Goal: Transaction & Acquisition: Register for event/course

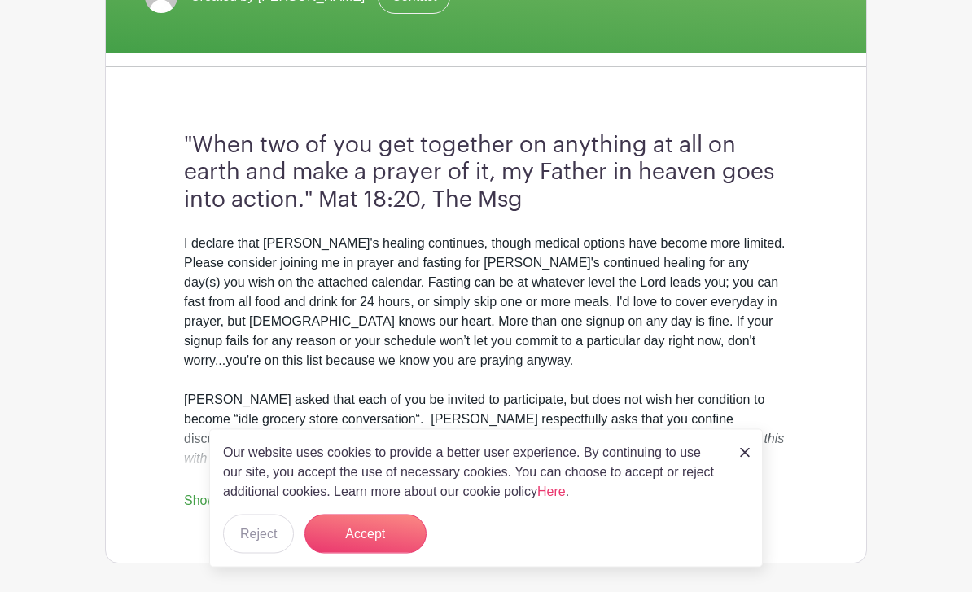
scroll to position [360, 0]
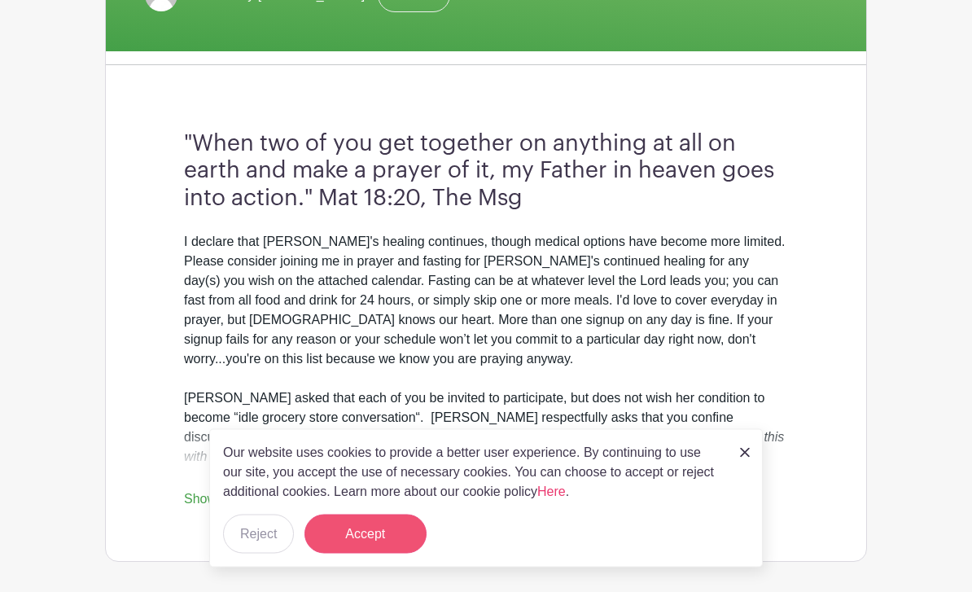
click at [389, 553] on button "Accept" at bounding box center [365, 533] width 122 height 39
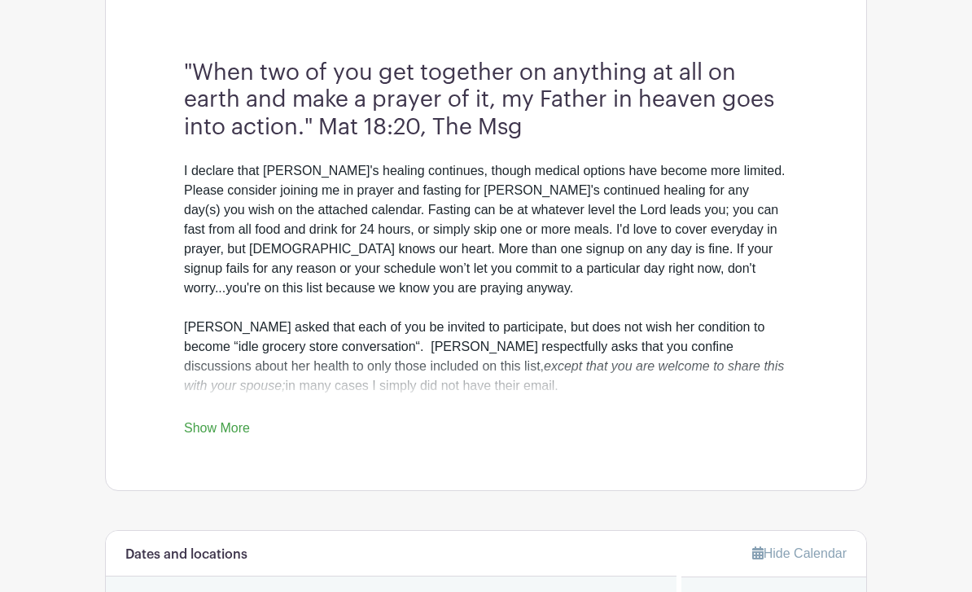
scroll to position [433, 0]
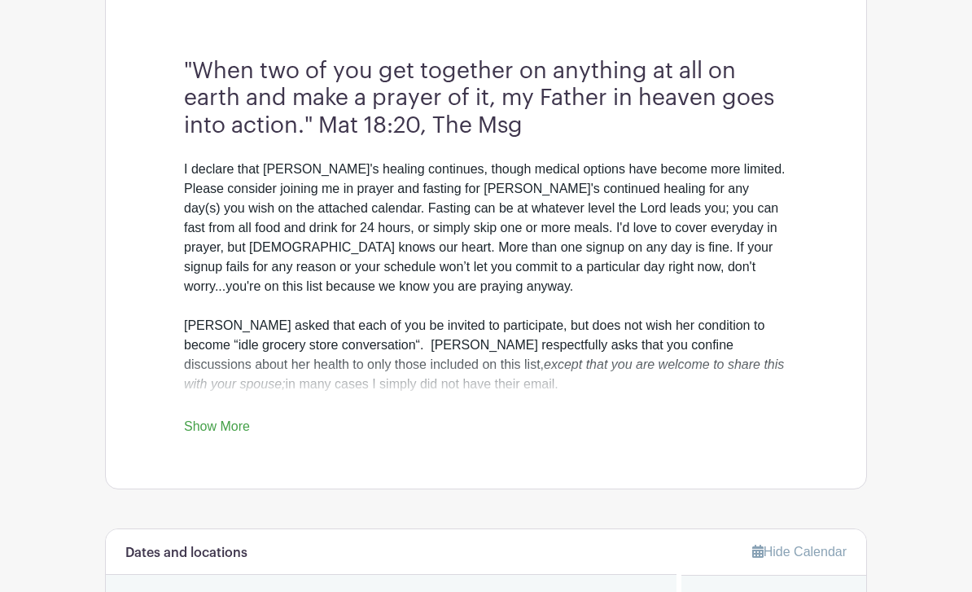
click at [223, 423] on link "Show More" at bounding box center [217, 430] width 66 height 20
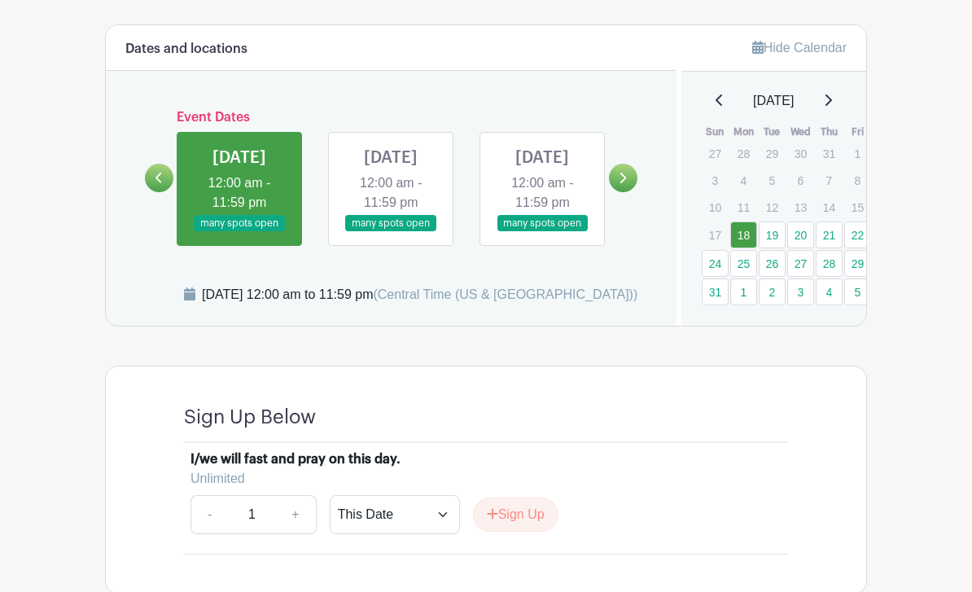
scroll to position [1209, 0]
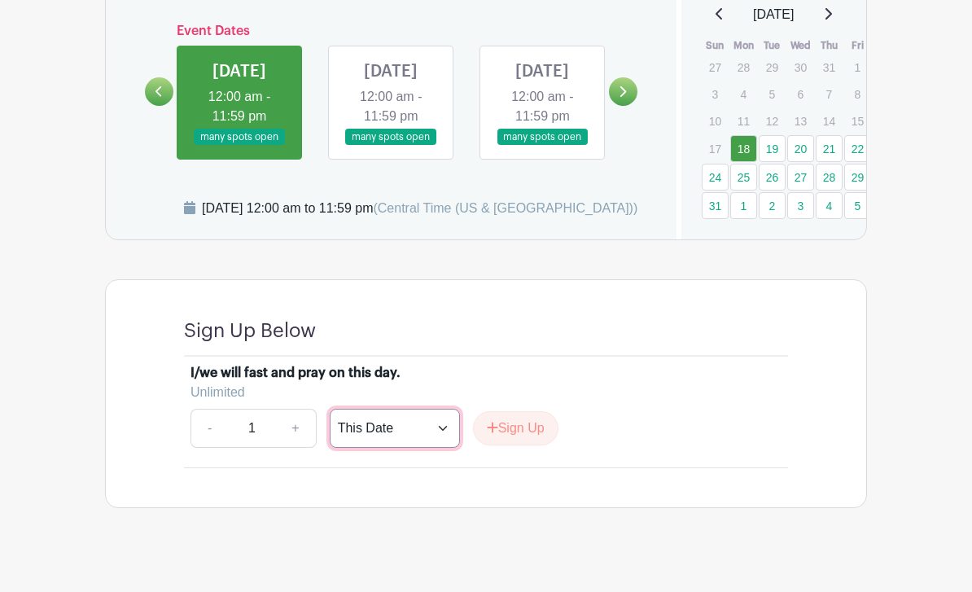
click at [439, 448] on select "This Date Select Dates" at bounding box center [395, 427] width 130 height 39
click at [391, 146] on link at bounding box center [391, 146] width 0 height 0
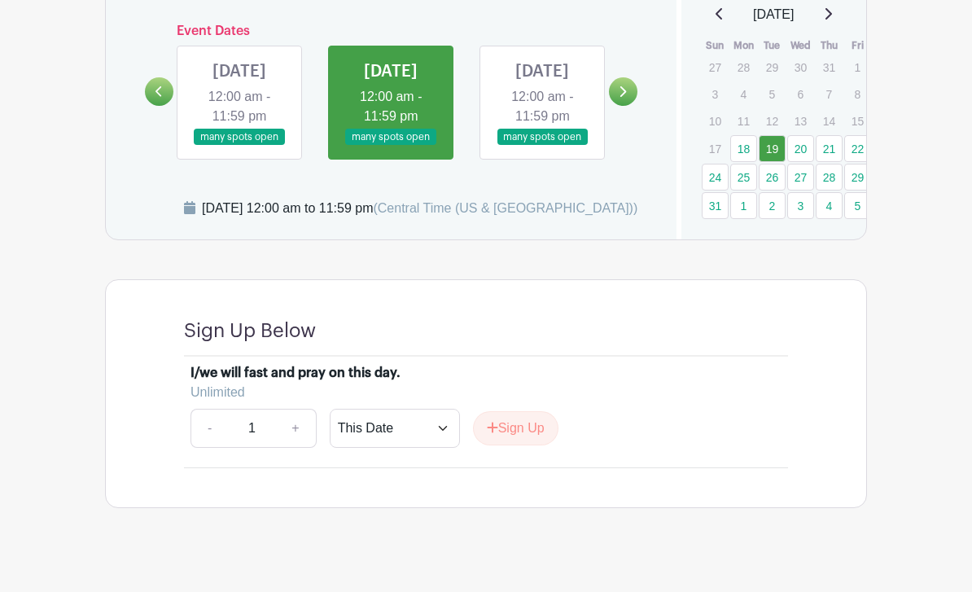
click at [239, 146] on link at bounding box center [239, 146] width 0 height 0
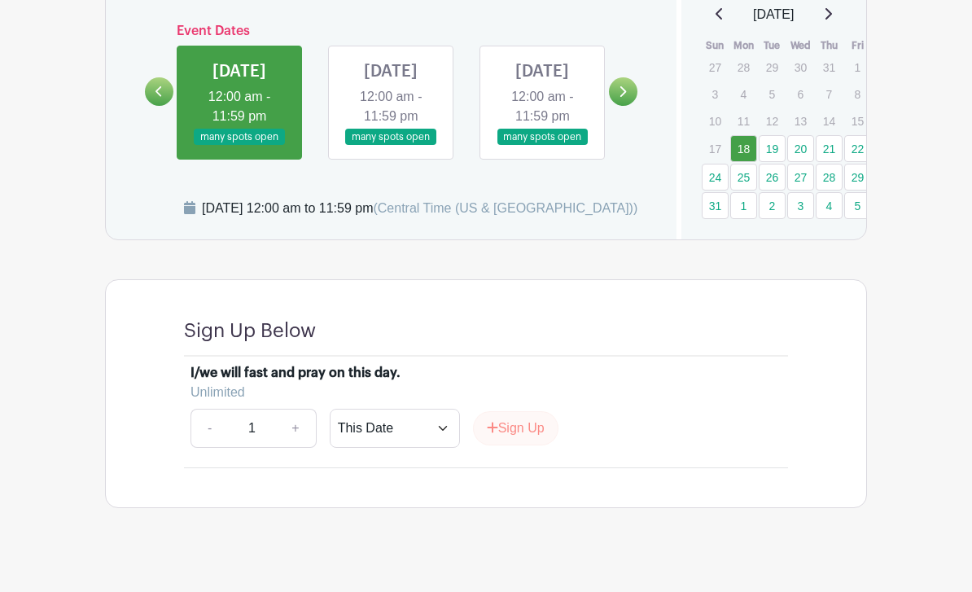
click at [522, 445] on button "Sign Up" at bounding box center [515, 428] width 85 height 34
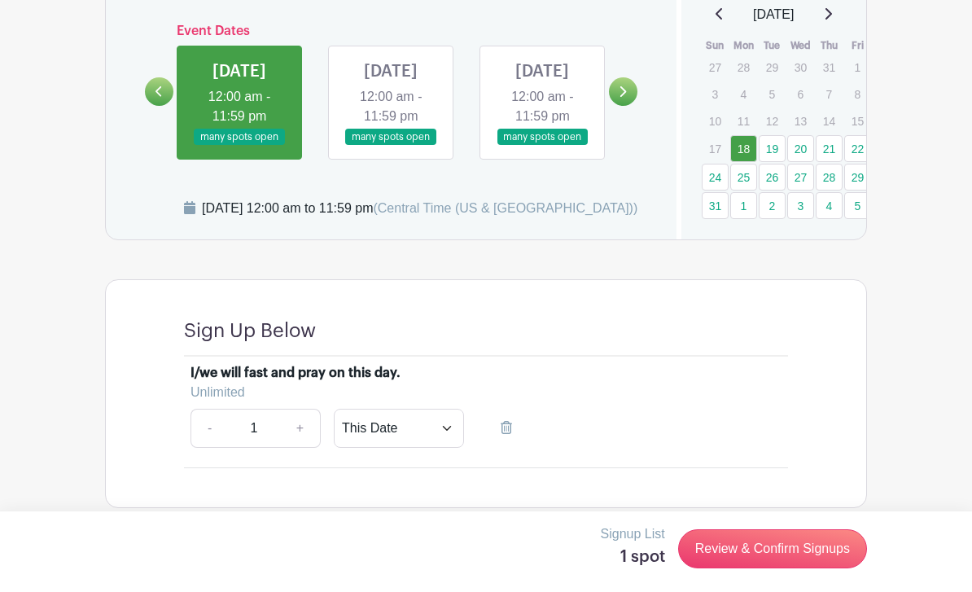
click at [626, 93] on link at bounding box center [623, 91] width 28 height 28
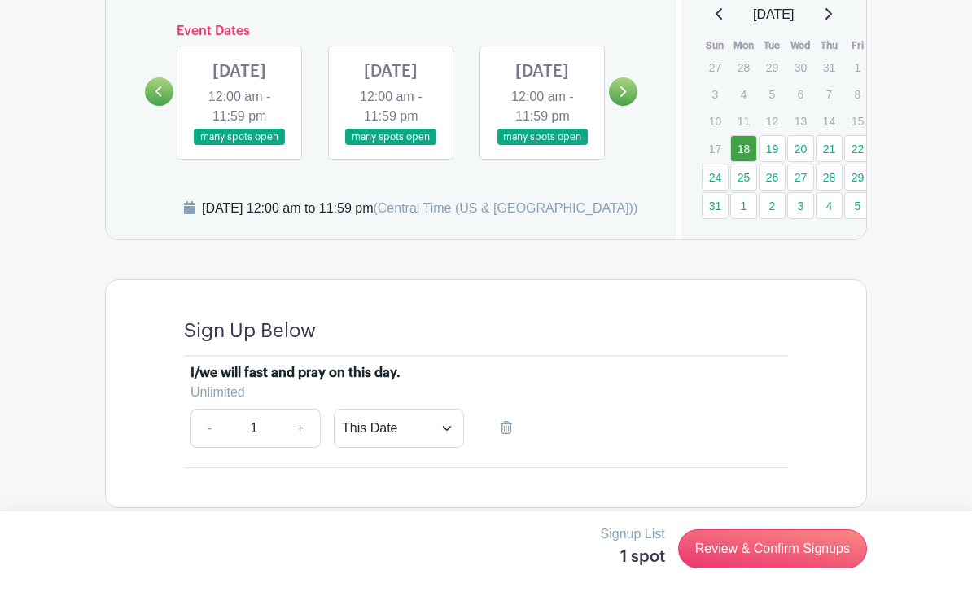
click at [162, 98] on icon at bounding box center [158, 91] width 7 height 12
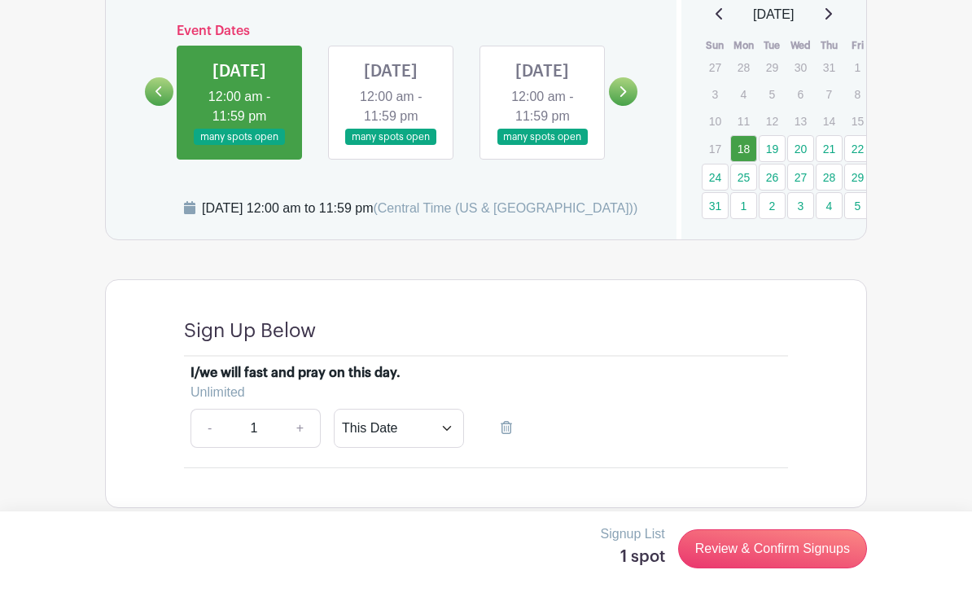
click at [391, 146] on link at bounding box center [391, 146] width 0 height 0
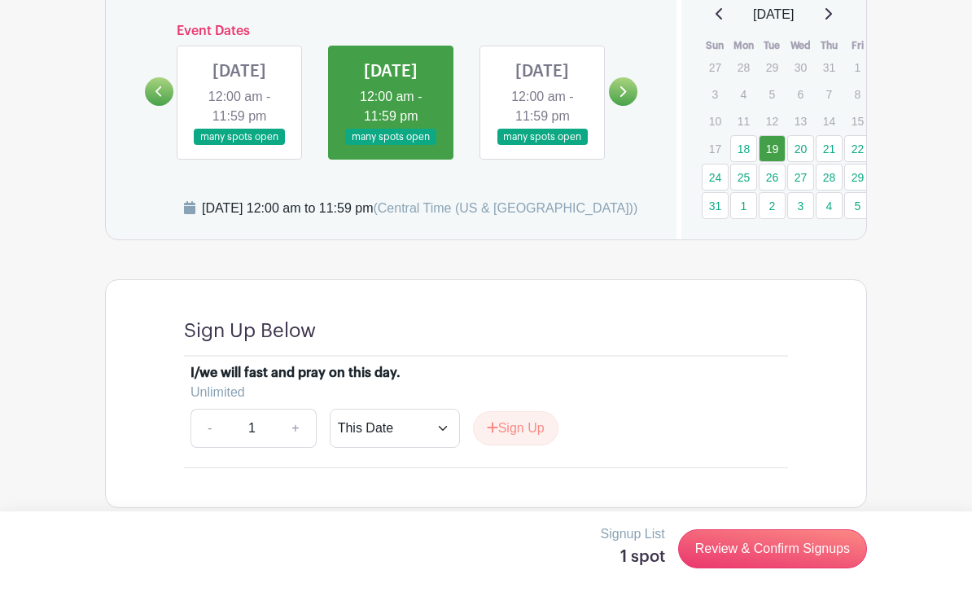
click at [391, 146] on link at bounding box center [391, 146] width 0 height 0
click at [527, 445] on button "Sign Up" at bounding box center [515, 428] width 85 height 34
click at [832, 20] on link at bounding box center [827, 15] width 8 height 20
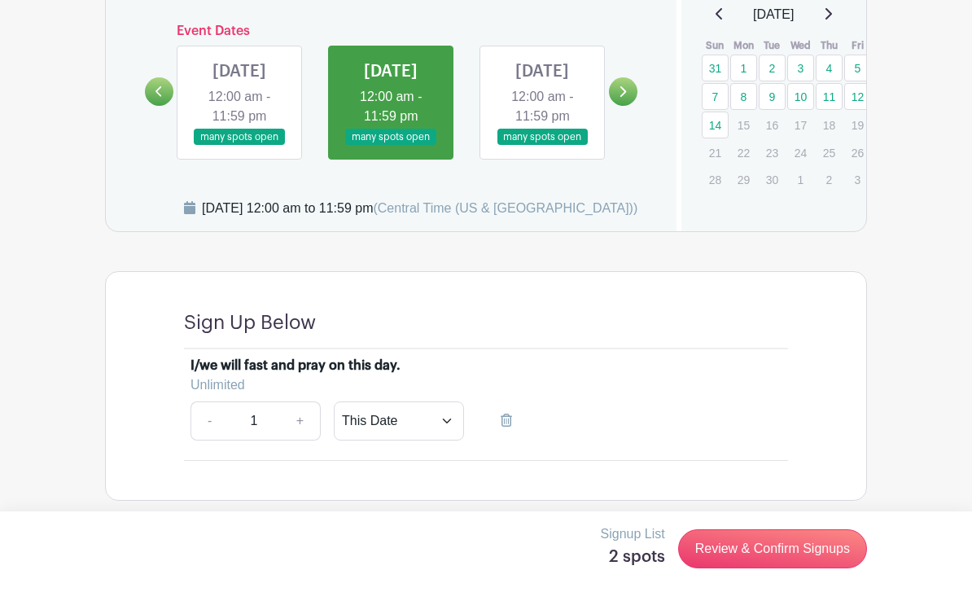
click at [715, 10] on icon at bounding box center [719, 13] width 8 height 13
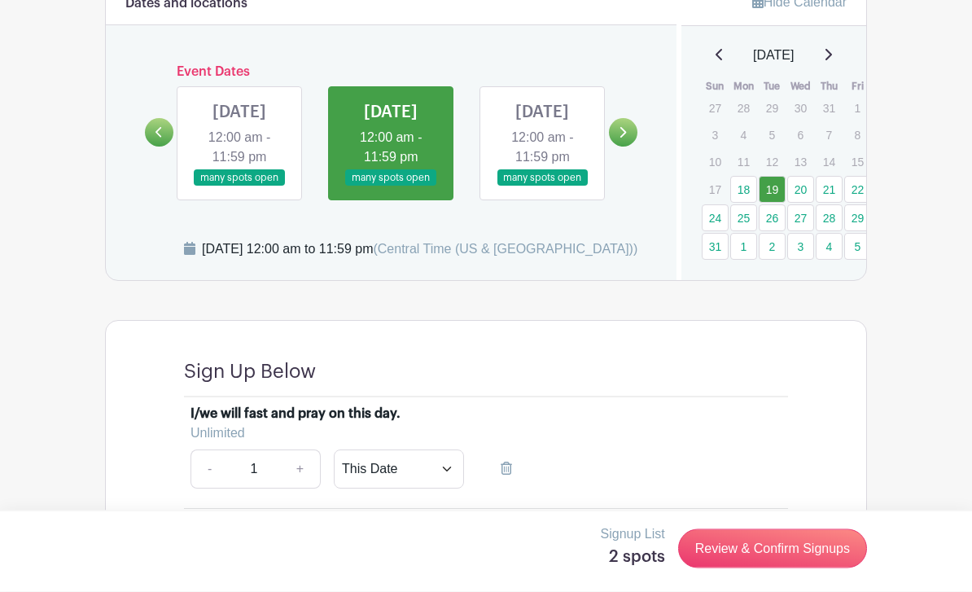
scroll to position [1209, 0]
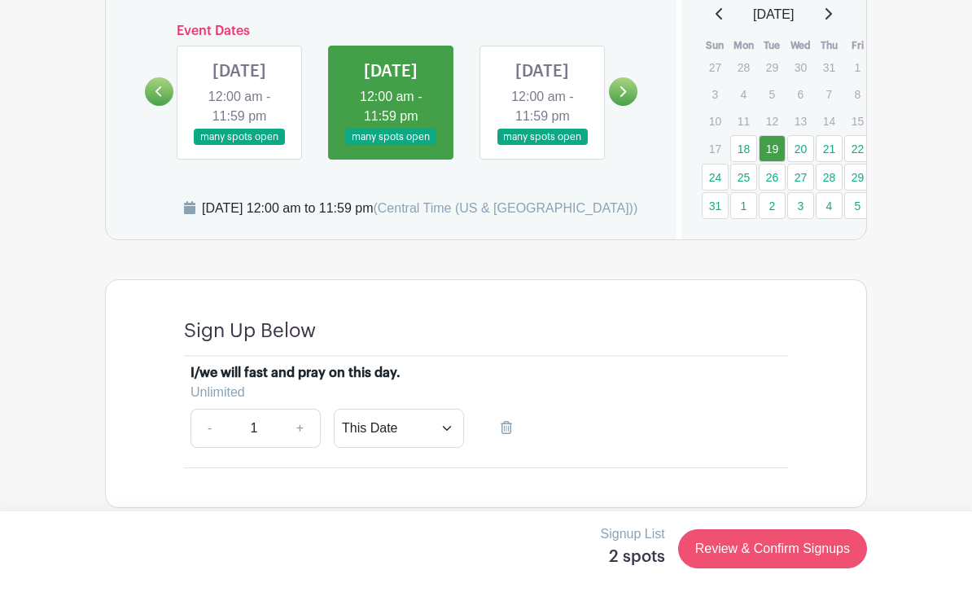
click at [784, 568] on link "Review & Confirm Signups" at bounding box center [772, 548] width 189 height 39
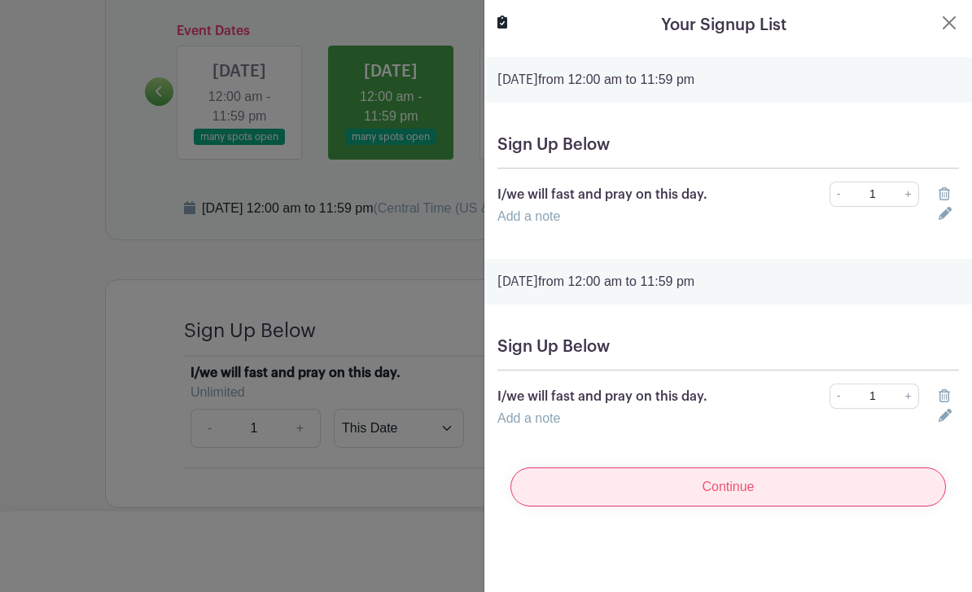
click at [734, 488] on input "Continue" at bounding box center [727, 486] width 435 height 39
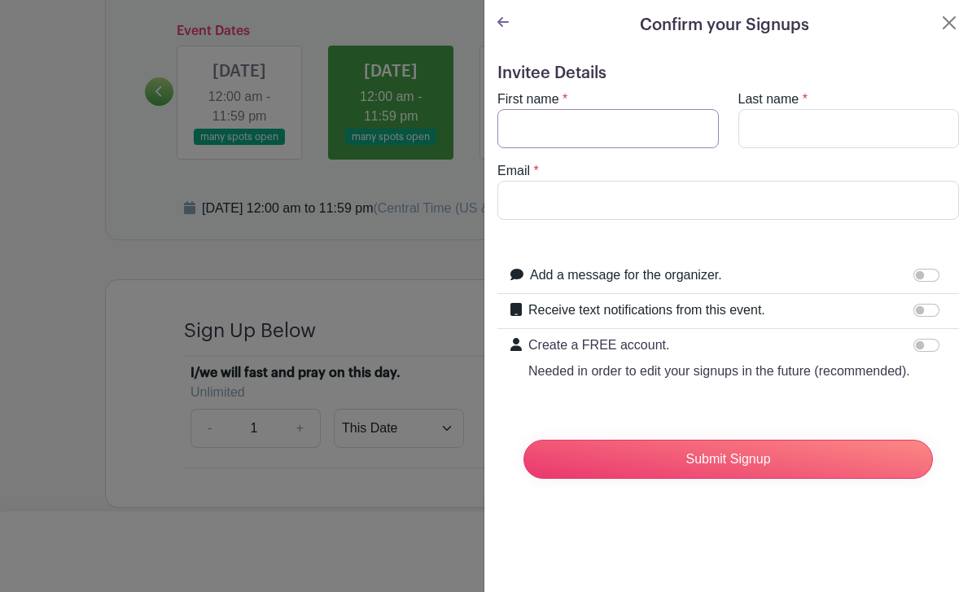
click at [583, 129] on input "First name" at bounding box center [607, 128] width 221 height 39
type input "c"
type input "[PERSON_NAME]"
click at [788, 134] on input "Last name" at bounding box center [848, 128] width 221 height 39
type input "[PERSON_NAME]"
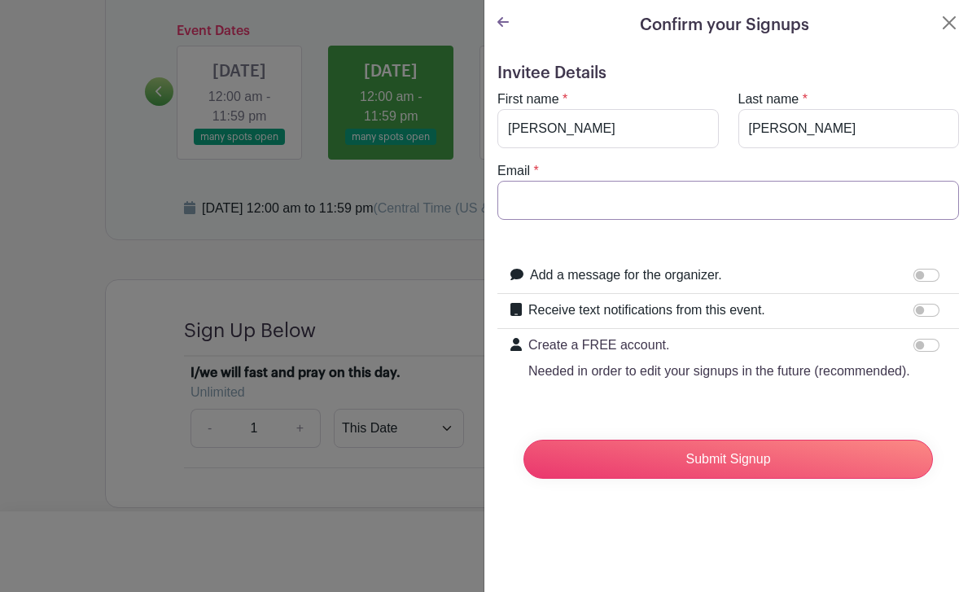
click at [535, 210] on input "Email" at bounding box center [727, 200] width 461 height 39
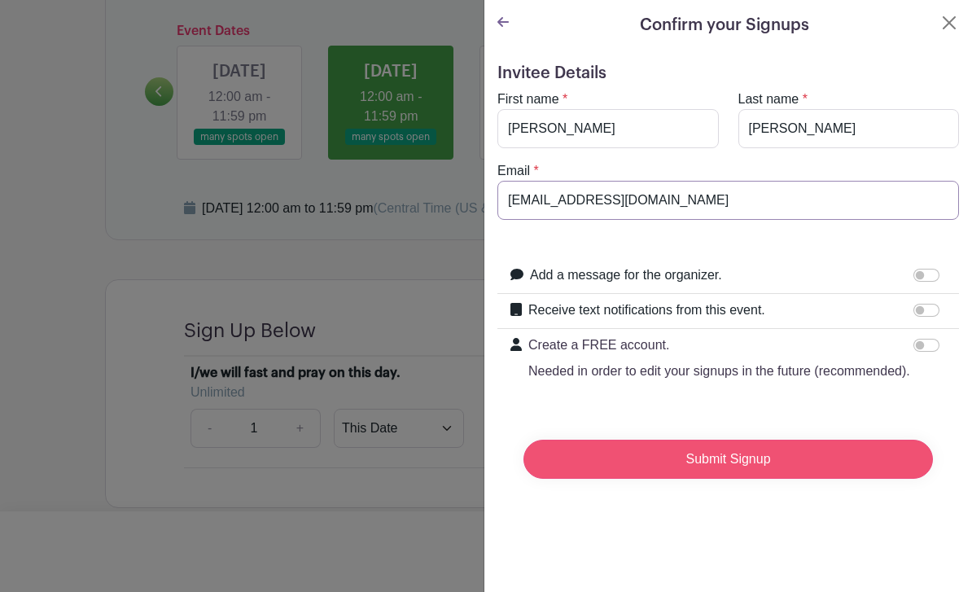
type input "[EMAIL_ADDRESS][DOMAIN_NAME]"
click at [695, 449] on input "Submit Signup" at bounding box center [727, 458] width 409 height 39
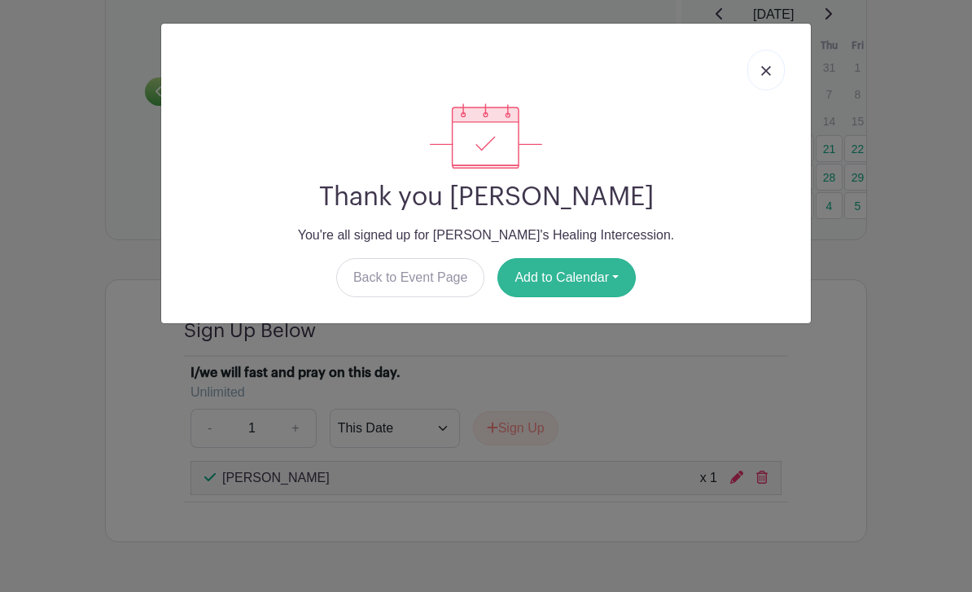
click at [582, 275] on button "Add to Calendar" at bounding box center [566, 277] width 138 height 39
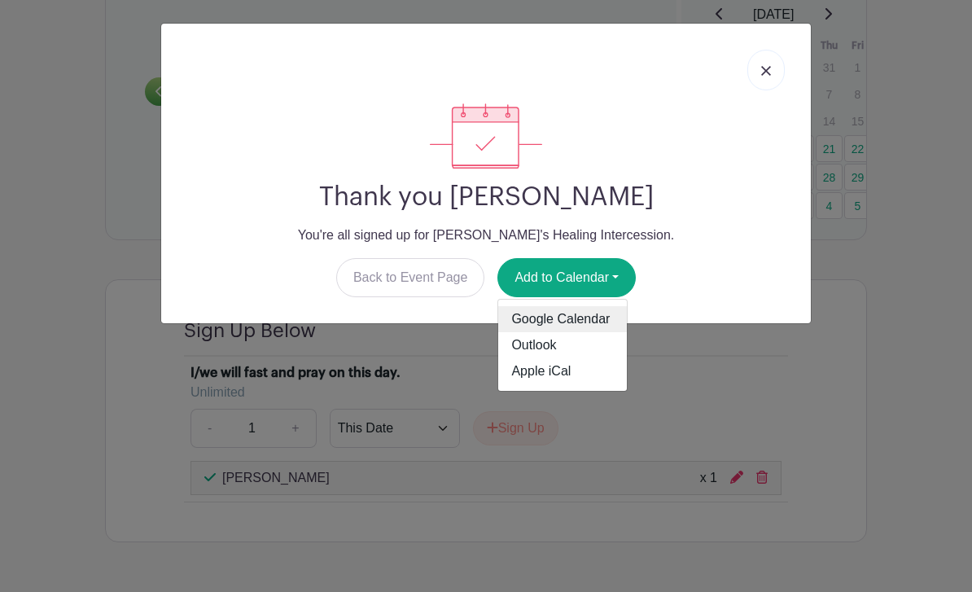
click at [601, 321] on link "Google Calendar" at bounding box center [562, 319] width 129 height 26
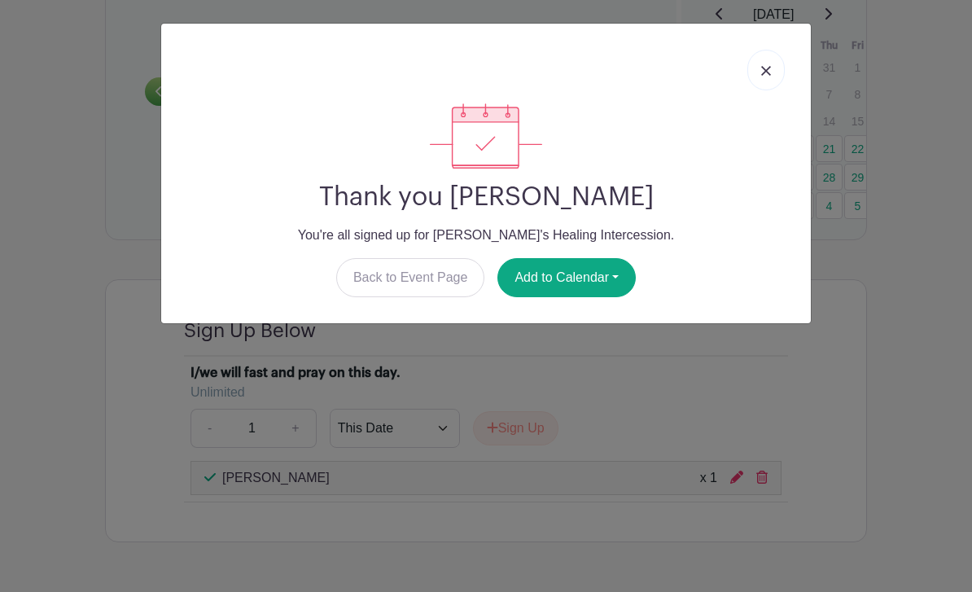
scroll to position [1235, 0]
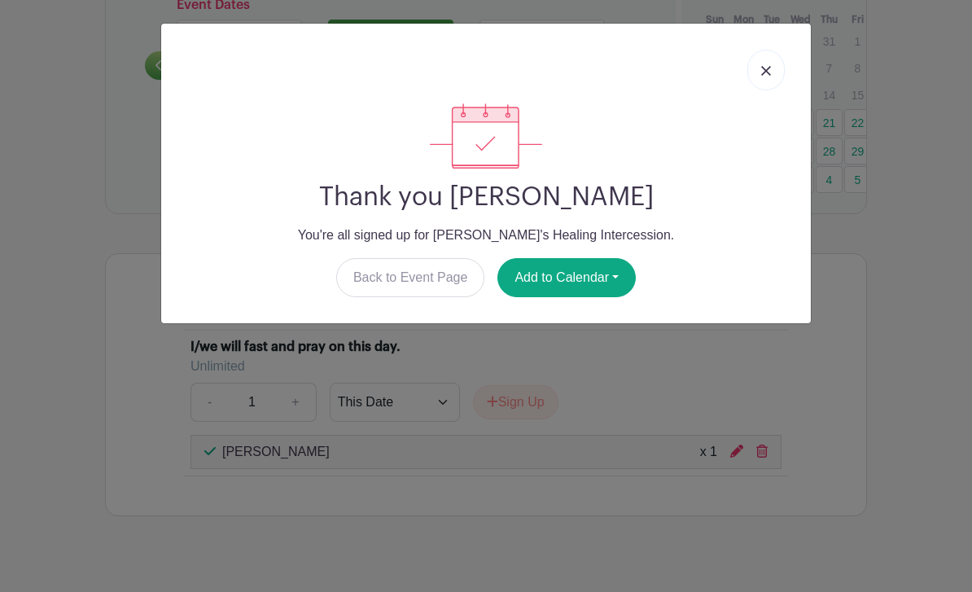
click at [771, 67] on link at bounding box center [765, 70] width 37 height 41
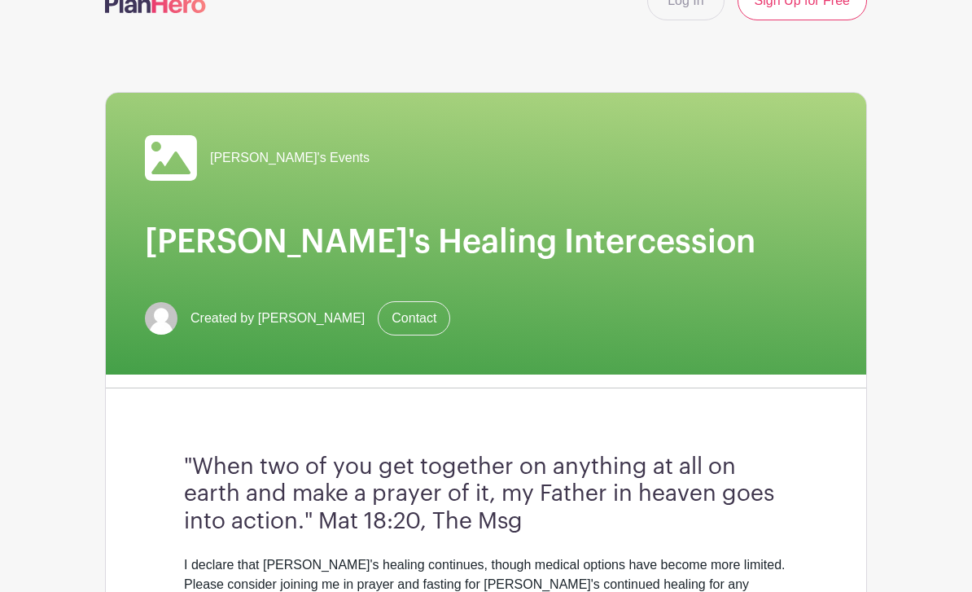
scroll to position [0, 0]
